Goal: Information Seeking & Learning: Learn about a topic

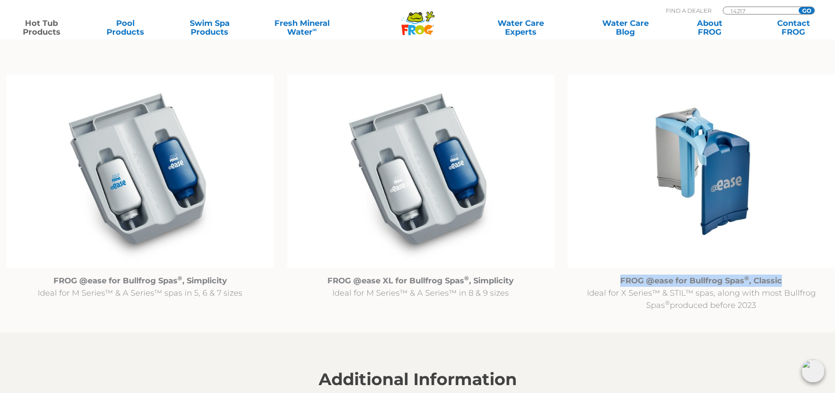
scroll to position [877, 0]
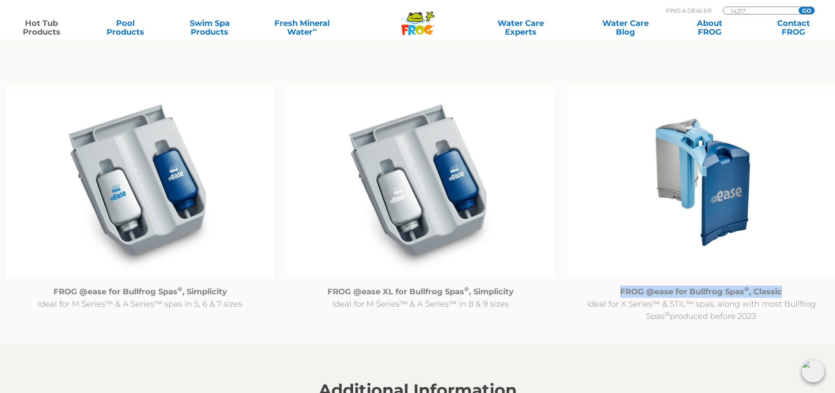
click at [311, 272] on img at bounding box center [420, 181] width 267 height 193
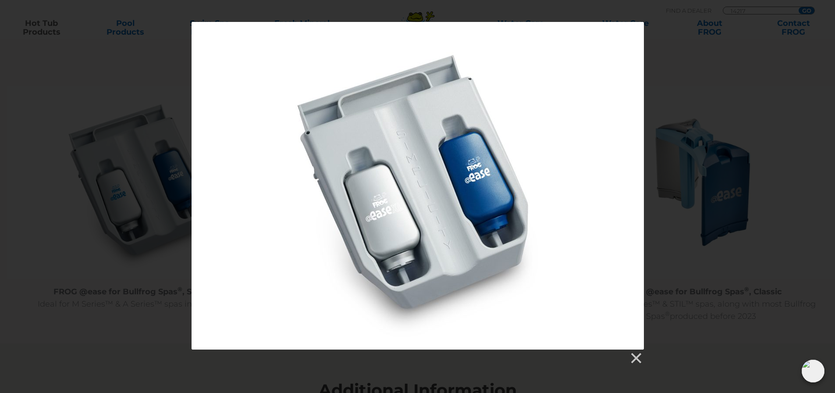
click at [699, 96] on div at bounding box center [417, 193] width 835 height 343
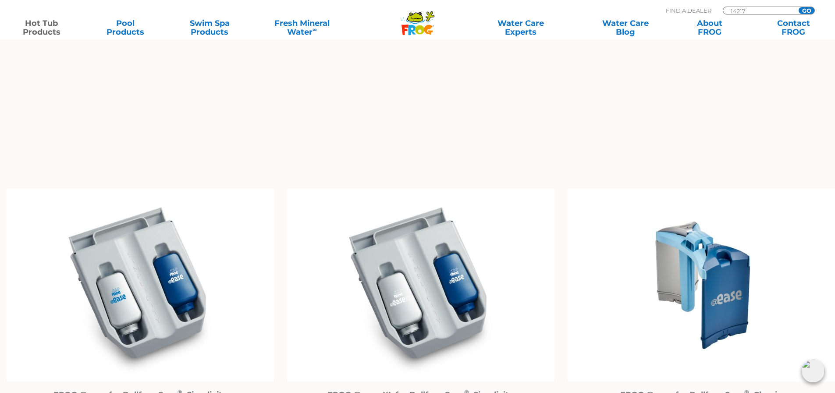
scroll to position [789, 0]
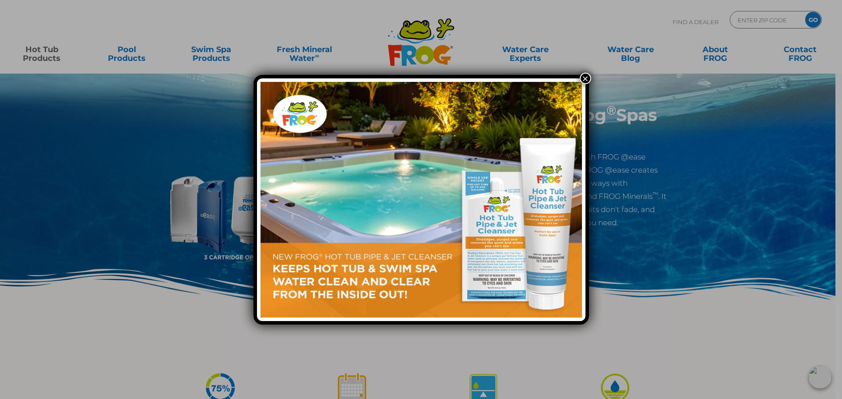
click at [587, 75] on button "×" at bounding box center [585, 78] width 11 height 11
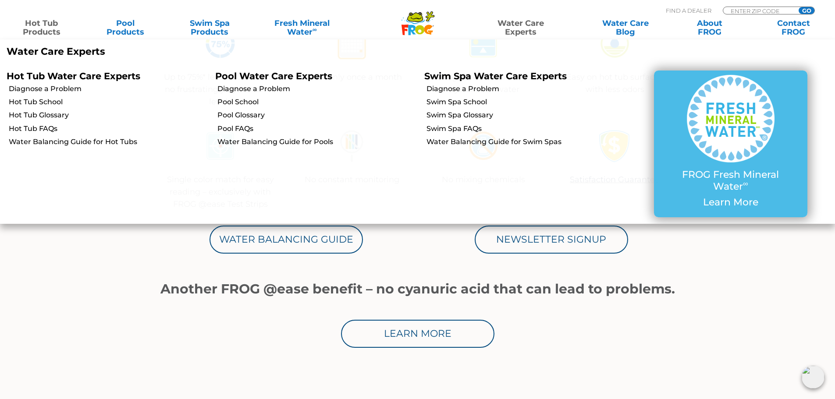
scroll to position [263, 0]
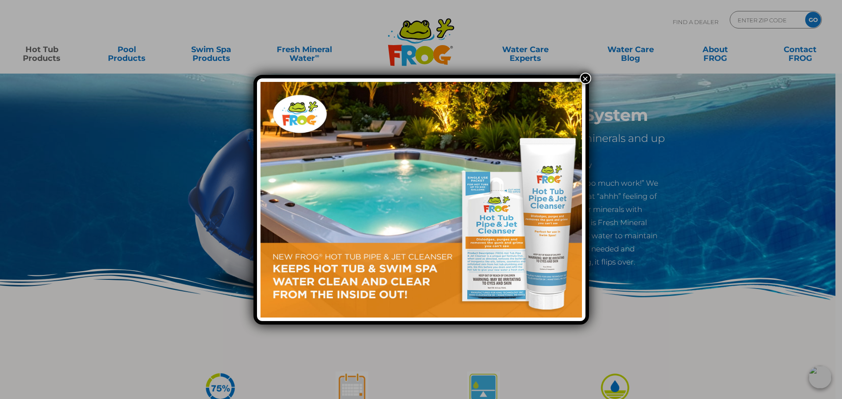
click at [578, 82] on img at bounding box center [420, 200] width 321 height 236
click at [578, 79] on div "×" at bounding box center [420, 200] width 335 height 250
click at [586, 75] on button "×" at bounding box center [585, 78] width 11 height 11
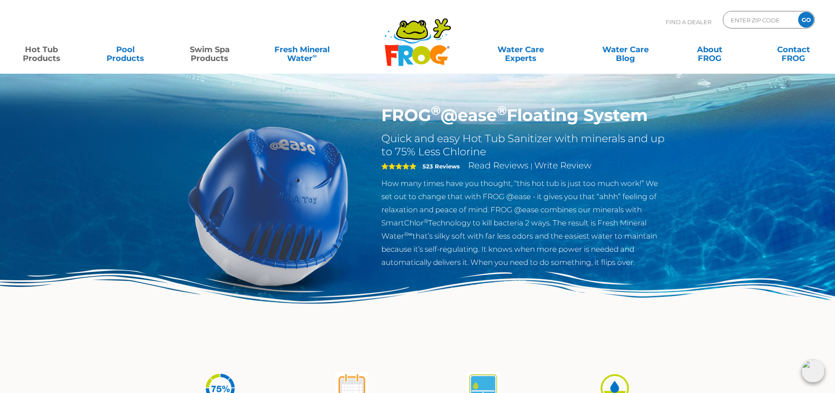
click at [205, 53] on link "Swim Spa Products" at bounding box center [209, 50] width 65 height 18
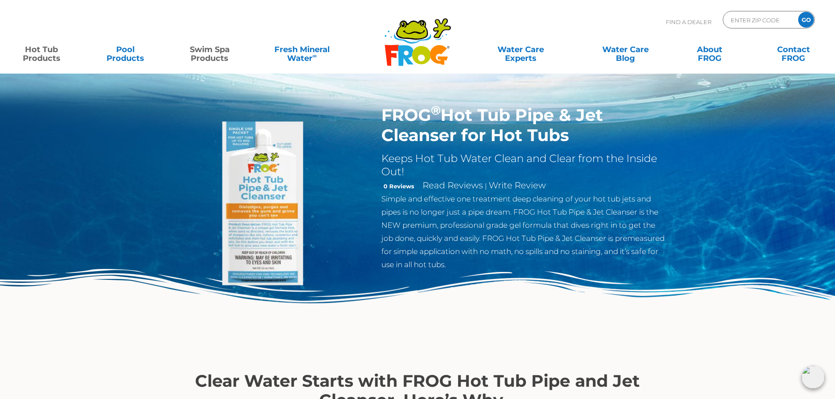
click at [205, 53] on link "Swim Spa Products" at bounding box center [209, 50] width 65 height 18
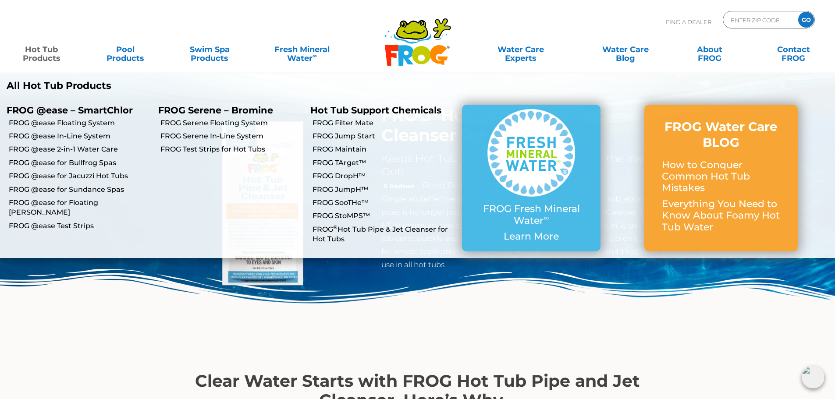
click at [52, 50] on link "Hot Tub Products" at bounding box center [41, 50] width 65 height 18
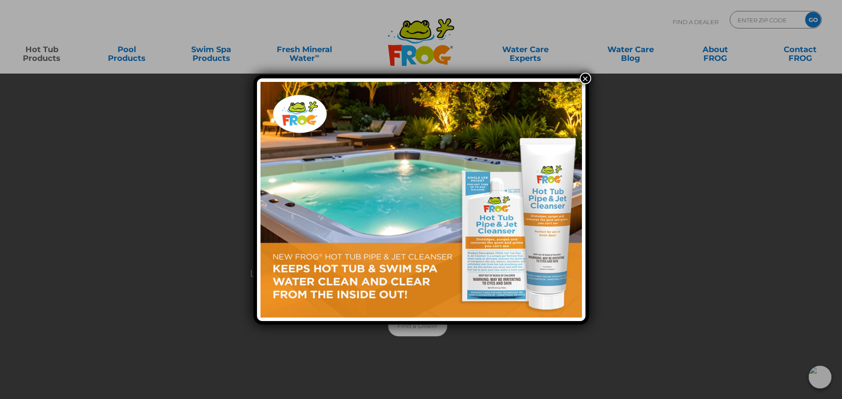
click at [583, 79] on button "×" at bounding box center [585, 78] width 11 height 11
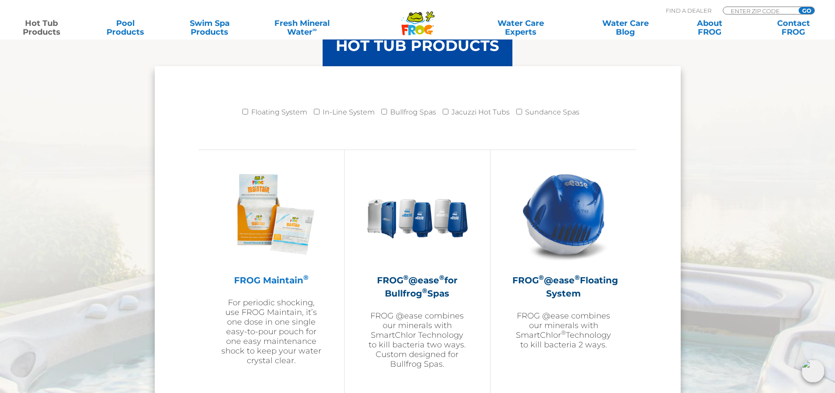
scroll to position [1008, 0]
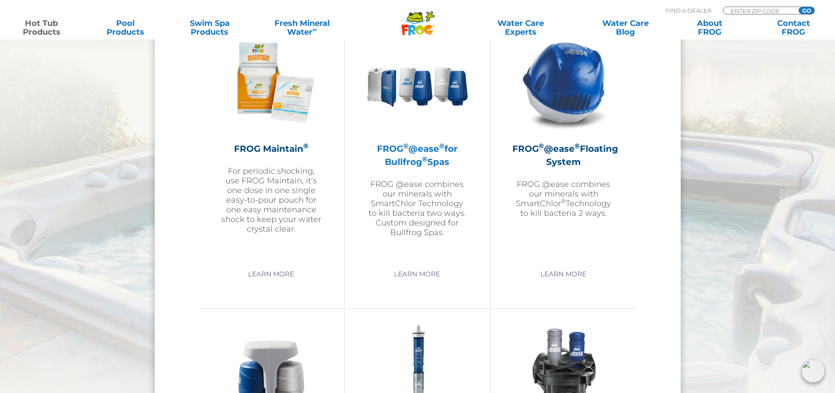
click at [404, 158] on h2 "FROG ® @ease ® for Bullfrog ® Spas" at bounding box center [417, 155] width 102 height 26
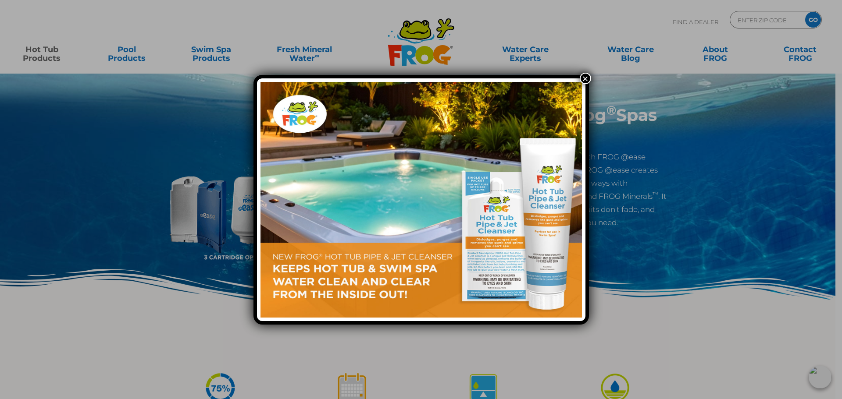
click at [582, 80] on button "×" at bounding box center [585, 78] width 11 height 11
